Goal: Information Seeking & Learning: Check status

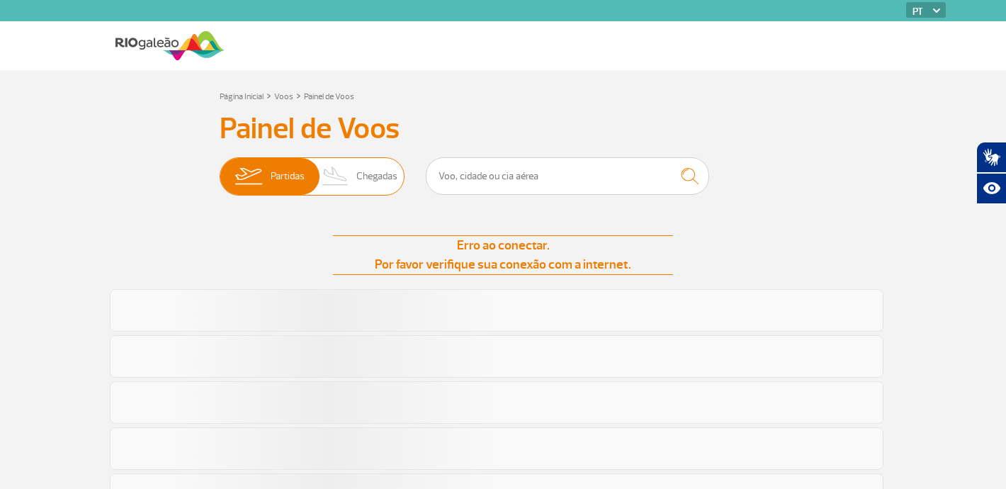
click at [284, 176] on span "Partidas" at bounding box center [288, 176] width 34 height 37
click at [220, 169] on input "Partidas Chegadas" at bounding box center [220, 169] width 0 height 0
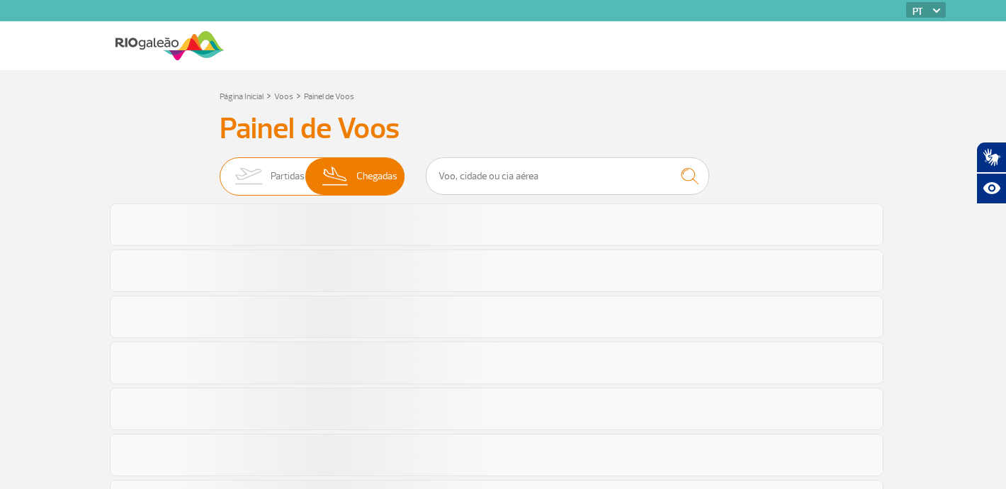
click at [276, 176] on span "Partidas" at bounding box center [288, 176] width 34 height 37
click at [220, 169] on input "Partidas Chegadas" at bounding box center [220, 169] width 0 height 0
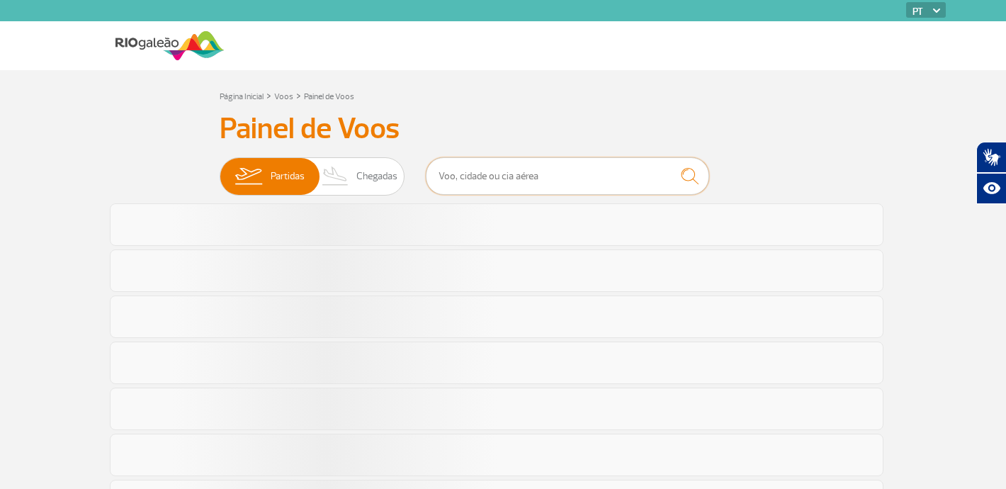
click at [539, 177] on input "text" at bounding box center [567, 176] width 283 height 38
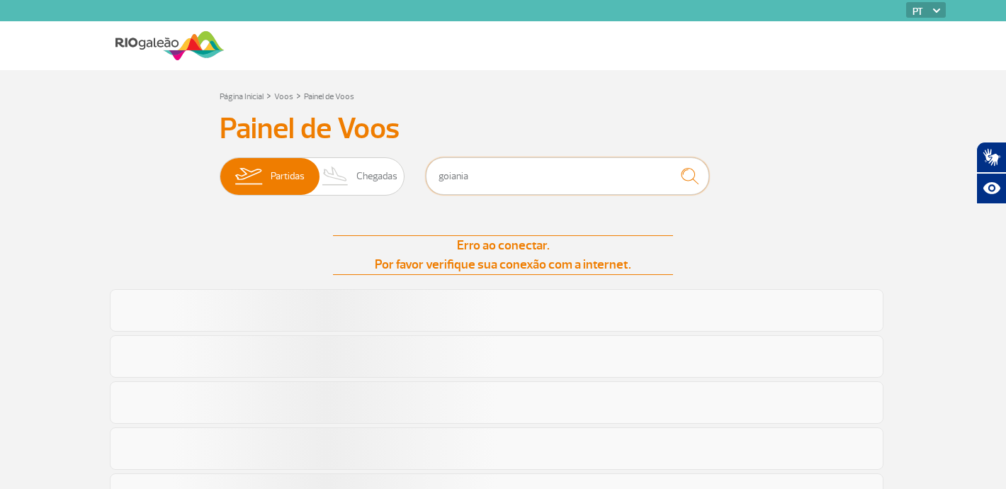
type input "goiania"
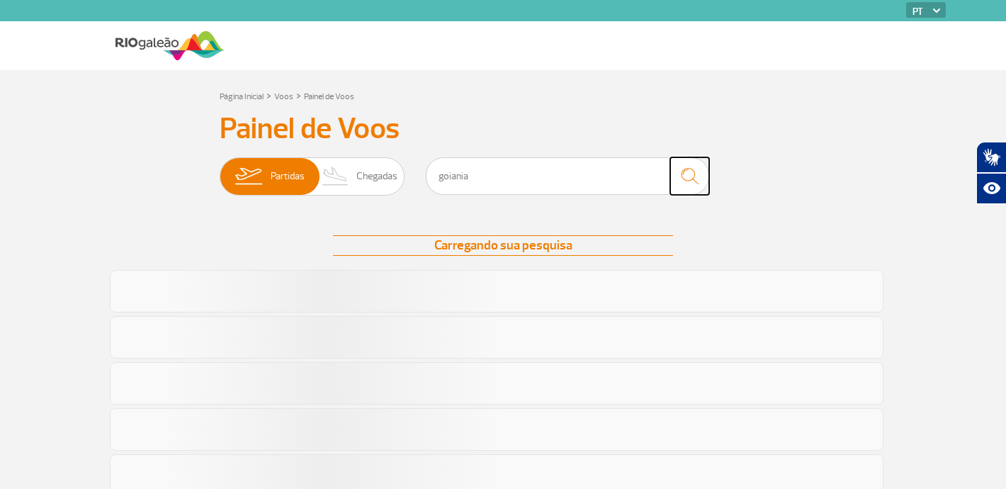
click at [689, 177] on img "submit" at bounding box center [690, 176] width 30 height 29
